Goal: Navigation & Orientation: Find specific page/section

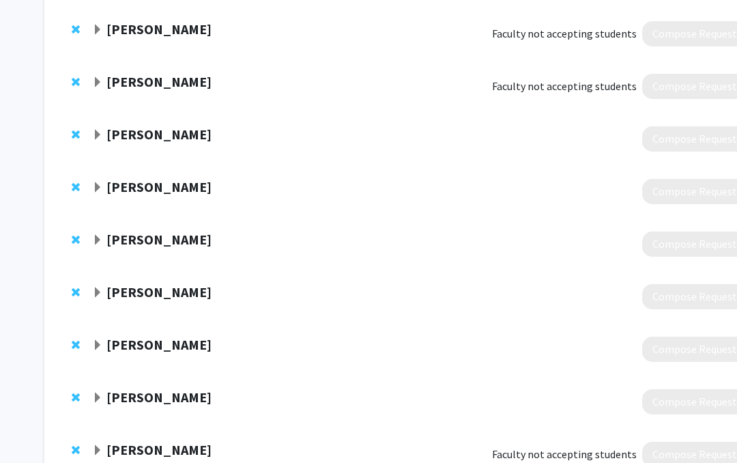
scroll to position [1036, 0]
click at [101, 293] on span "Expand Daniel Credeur Bookmark" at bounding box center [97, 293] width 11 height 11
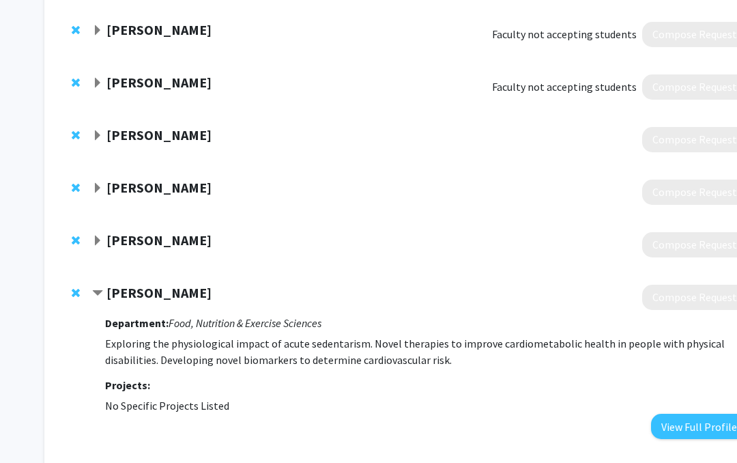
click at [113, 289] on strong "[PERSON_NAME]" at bounding box center [158, 292] width 105 height 17
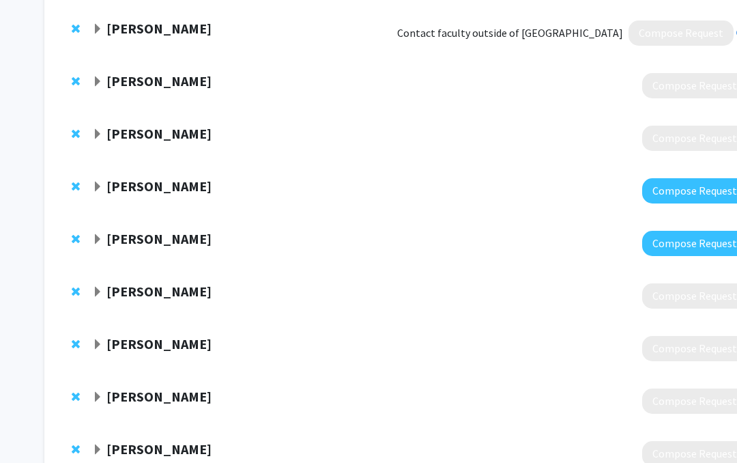
scroll to position [350, 0]
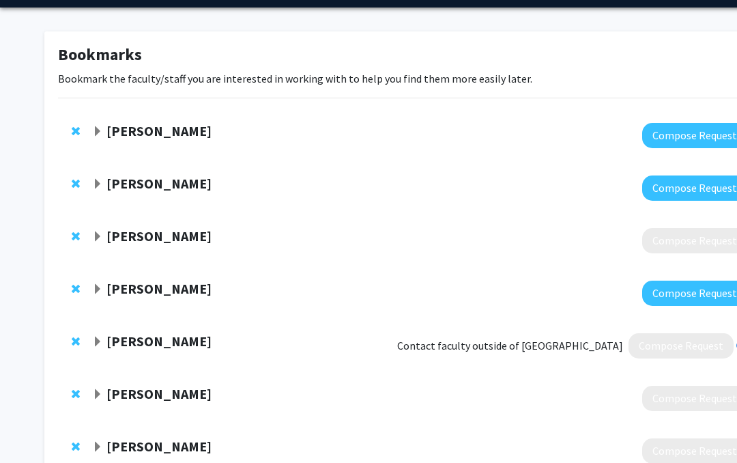
click at [133, 392] on strong "[PERSON_NAME]" at bounding box center [158, 394] width 105 height 17
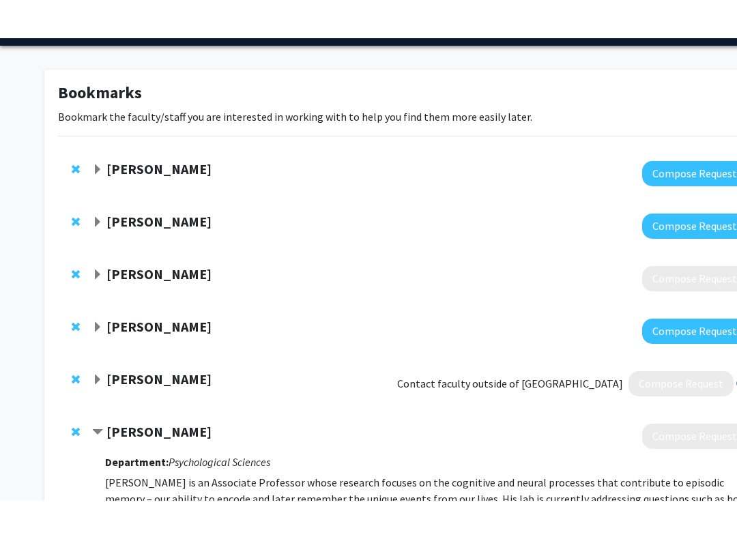
scroll to position [70, 0]
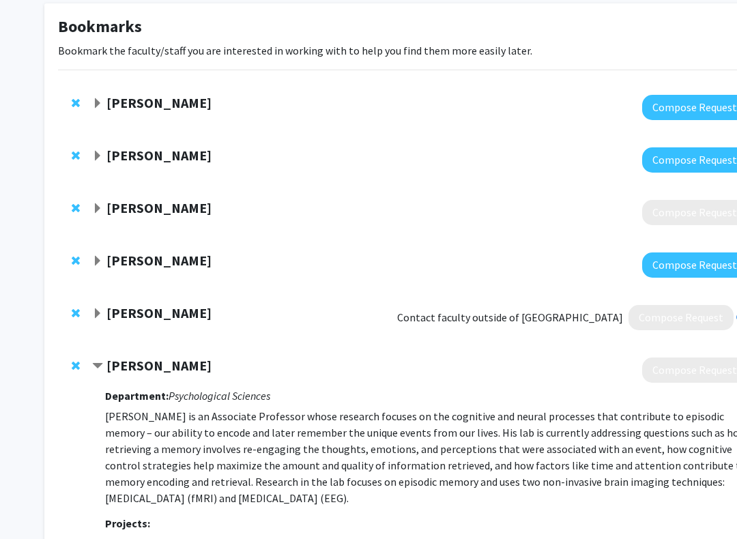
click at [124, 362] on strong "[PERSON_NAME]" at bounding box center [158, 365] width 105 height 17
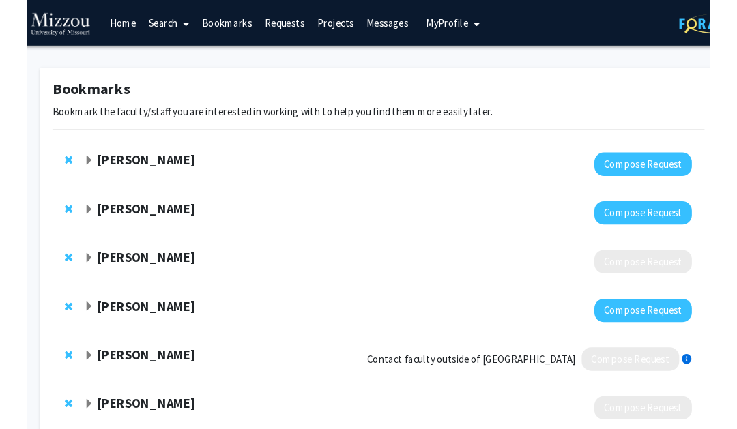
scroll to position [0, 0]
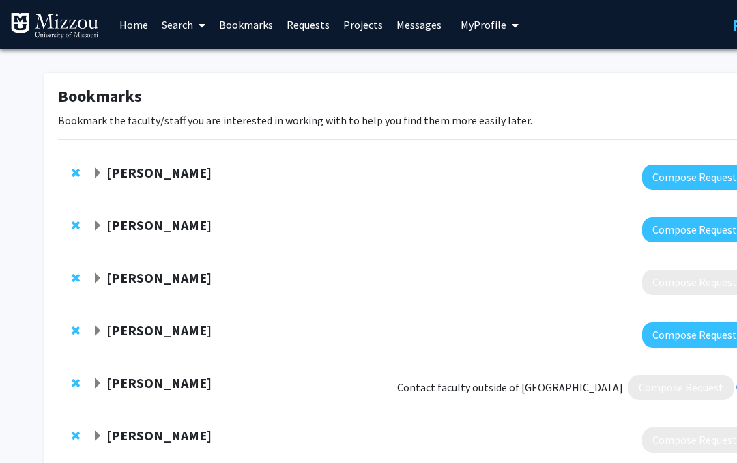
click at [175, 24] on link "Search" at bounding box center [183, 25] width 57 height 48
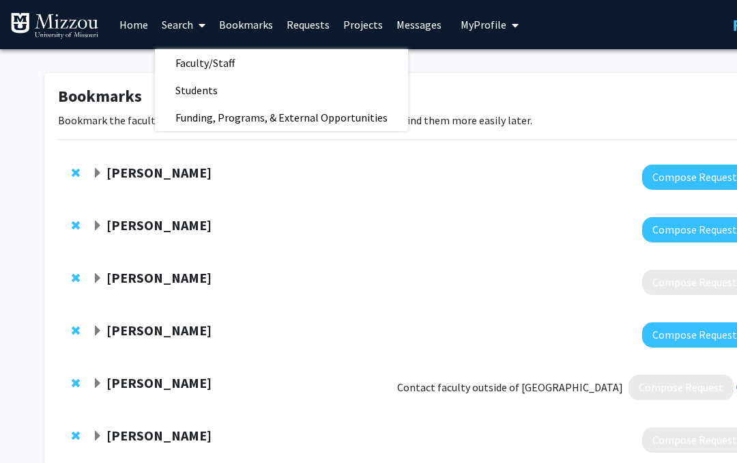
click at [240, 63] on span "Faculty/Staff" at bounding box center [205, 62] width 100 height 27
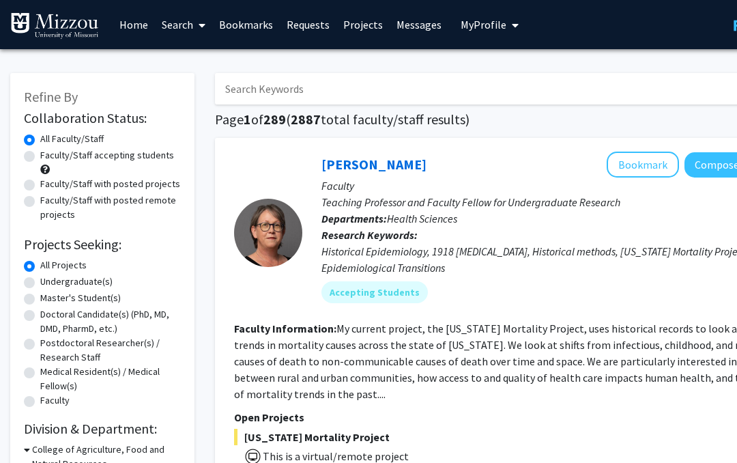
click at [547, 87] on input "Search Keywords" at bounding box center [483, 88] width 536 height 31
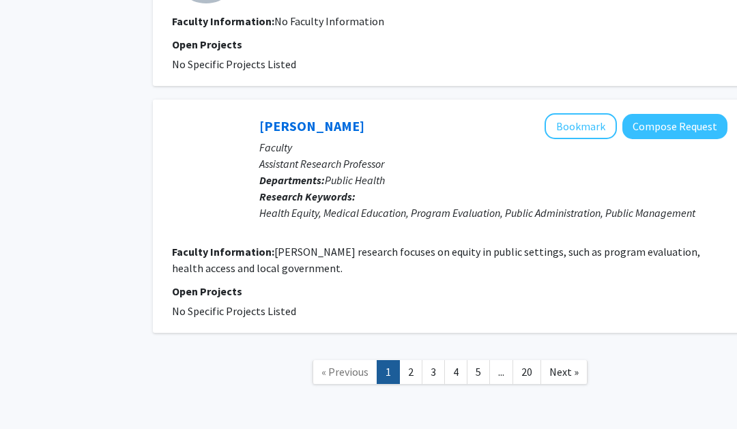
scroll to position [2172, 61]
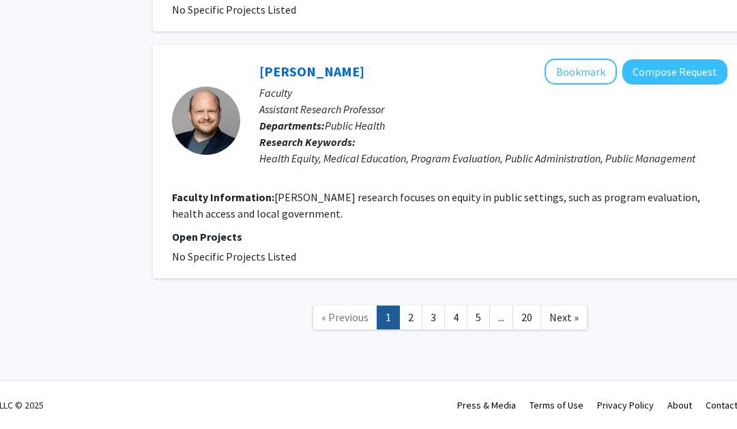
click at [420, 319] on link "2" at bounding box center [410, 318] width 23 height 24
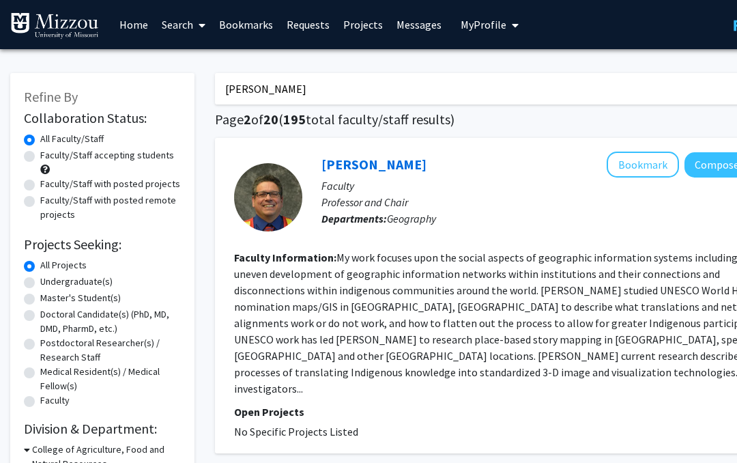
click at [280, 101] on input "[PERSON_NAME]" at bounding box center [483, 88] width 536 height 31
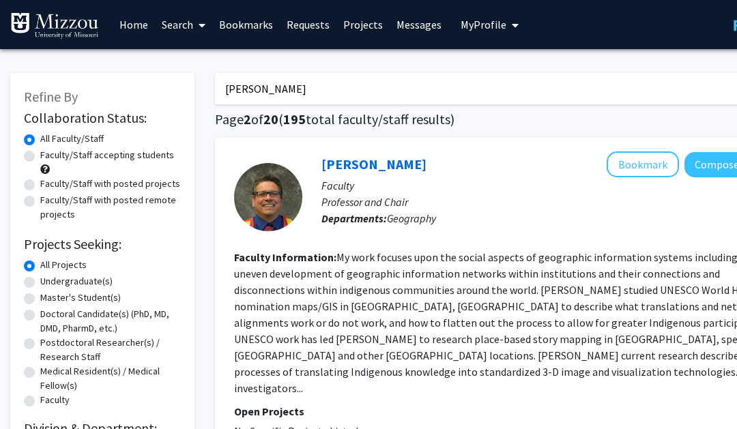
click at [303, 92] on input "[PERSON_NAME]" at bounding box center [483, 88] width 536 height 31
click at [320, 81] on input "[PERSON_NAME]" at bounding box center [483, 88] width 536 height 31
click at [291, 81] on input "[PERSON_NAME]" at bounding box center [483, 88] width 536 height 31
type input "[PERSON_NAME]"
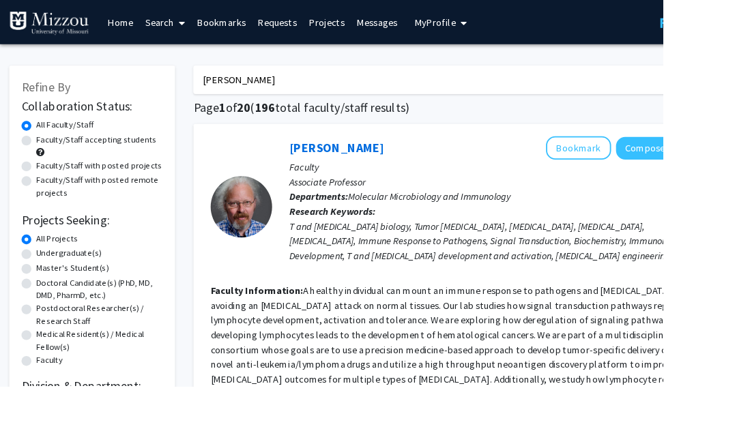
click at [630, 160] on button "Bookmark" at bounding box center [643, 164] width 72 height 26
